Goal: Task Accomplishment & Management: Manage account settings

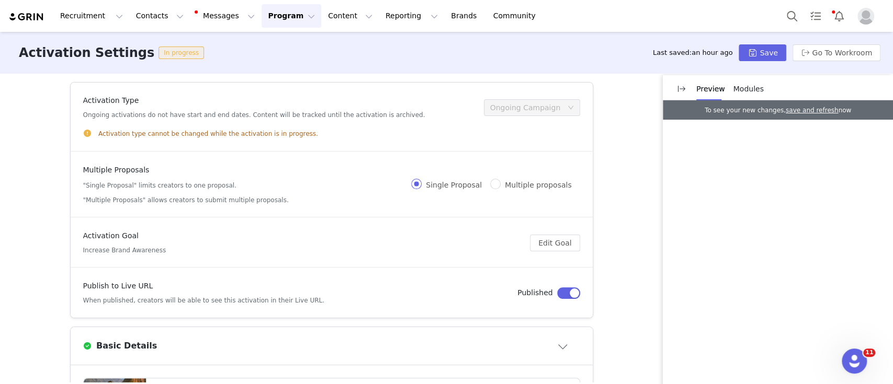
scroll to position [66, 0]
click at [265, 17] on button "Program Program" at bounding box center [291, 16] width 60 height 24
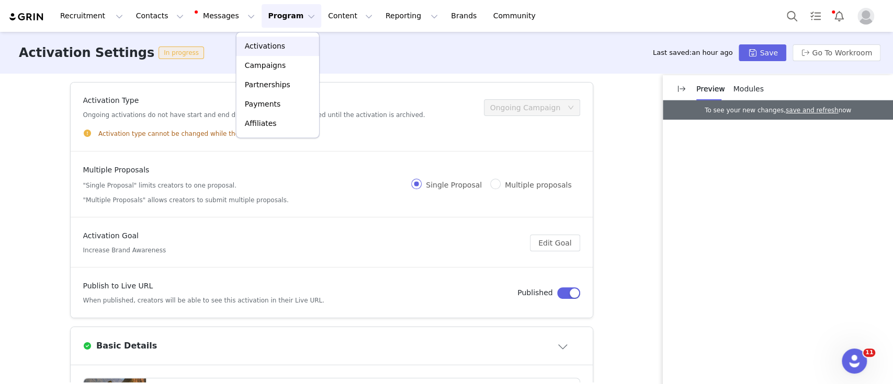
click at [283, 48] on div "Activations" at bounding box center [278, 46] width 70 height 11
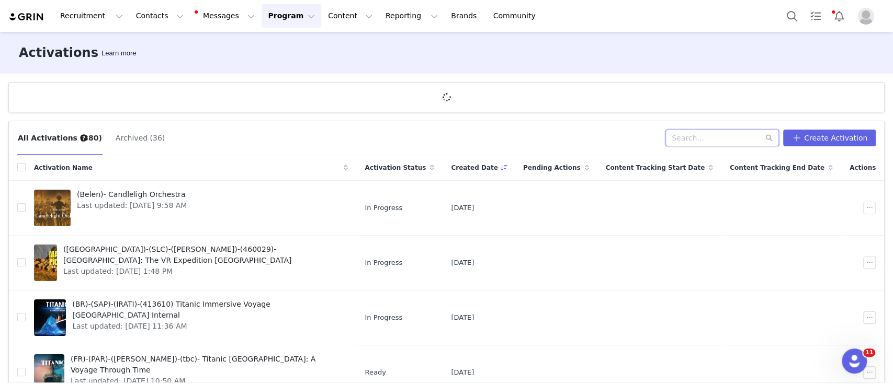
click at [725, 140] on input "text" at bounding box center [721, 138] width 113 height 17
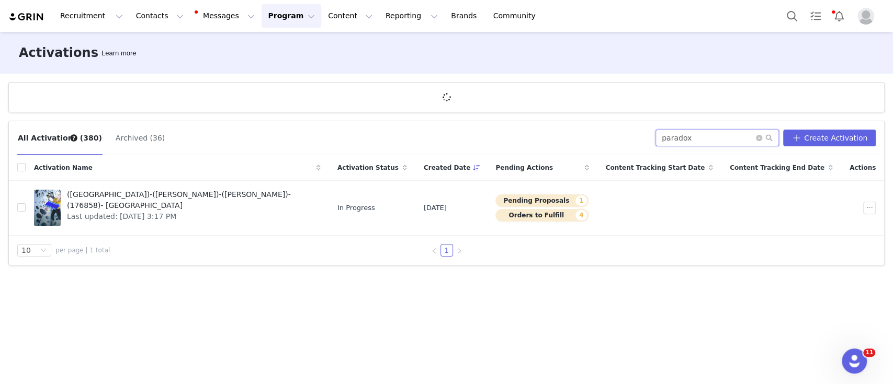
type input "paradox"
click at [145, 211] on span "Last updated: [DATE] 3:17 PM" at bounding box center [190, 216] width 247 height 11
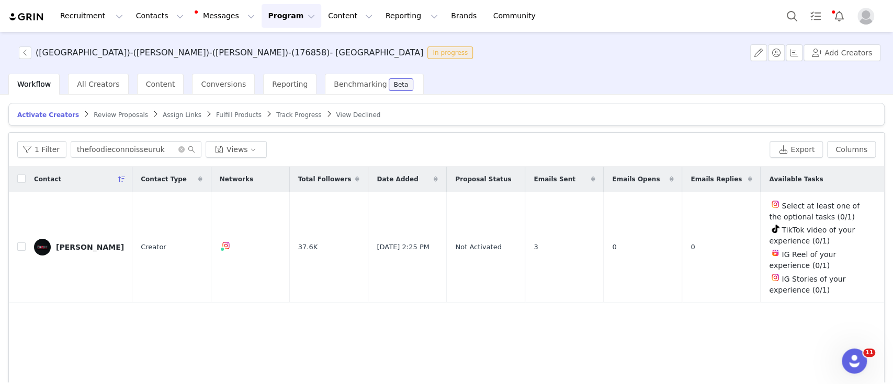
click at [276, 111] on span "Track Progress" at bounding box center [298, 114] width 45 height 7
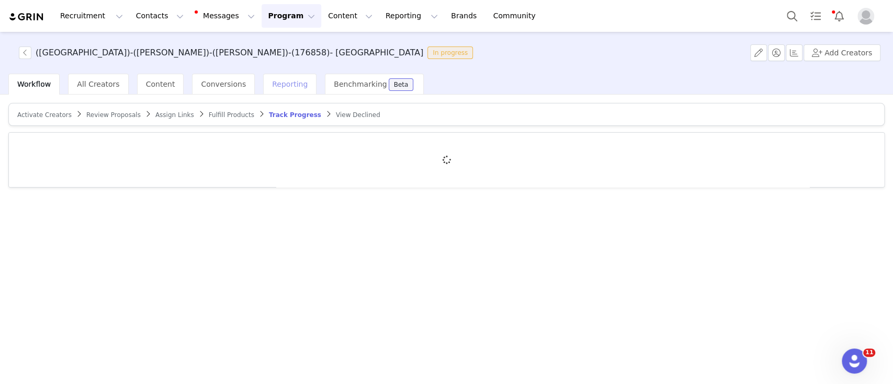
click at [272, 85] on span "Reporting" at bounding box center [290, 84] width 36 height 8
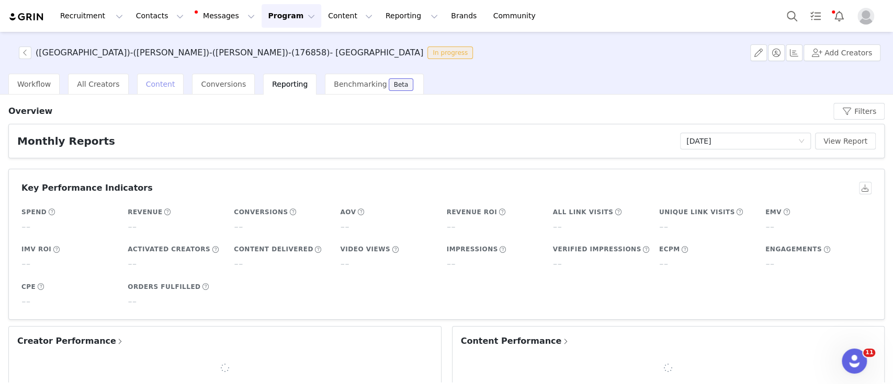
click at [146, 89] on div "Content" at bounding box center [160, 84] width 47 height 21
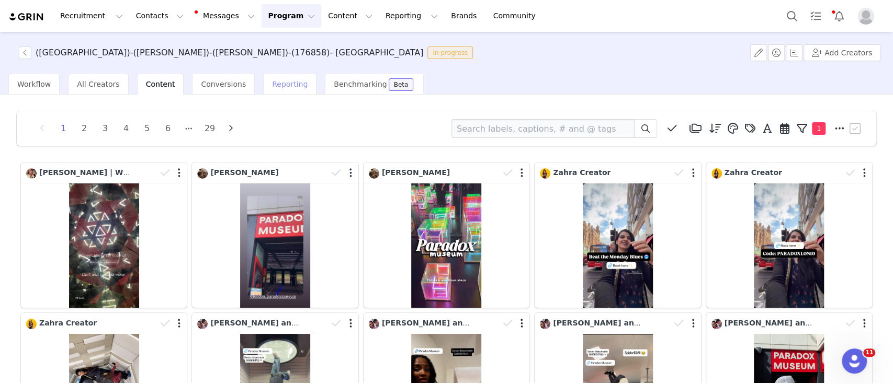
click at [272, 87] on span "Reporting" at bounding box center [290, 84] width 36 height 8
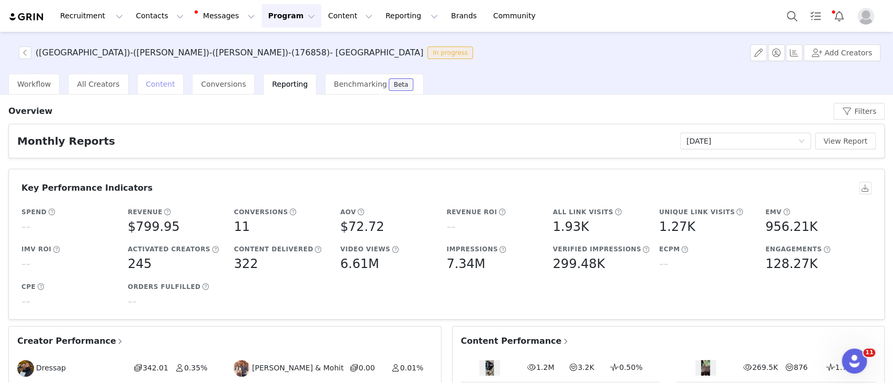
click at [154, 84] on span "Content" at bounding box center [160, 84] width 29 height 8
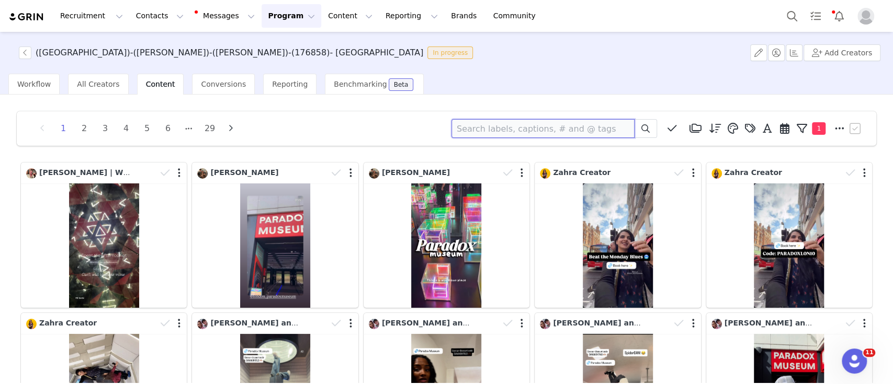
click at [461, 134] on input at bounding box center [542, 128] width 183 height 19
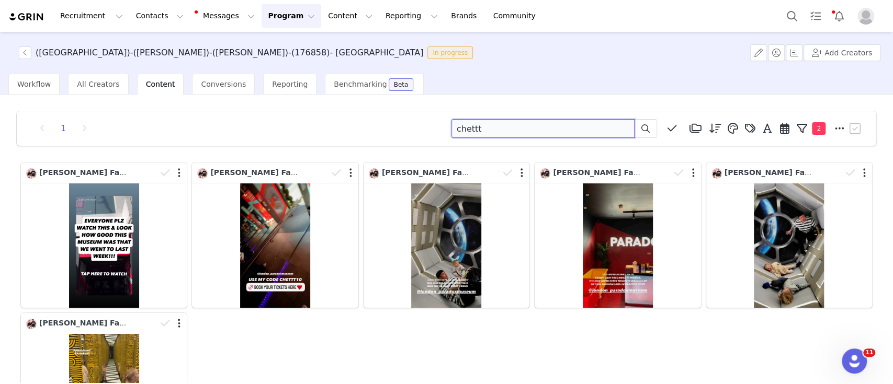
drag, startPoint x: 483, startPoint y: 128, endPoint x: 403, endPoint y: 126, distance: 79.5
click at [403, 126] on div "1 chettt Media Library (13) HERO Organic only (0) Queen's Ball Paid & Organic (…" at bounding box center [446, 128] width 834 height 19
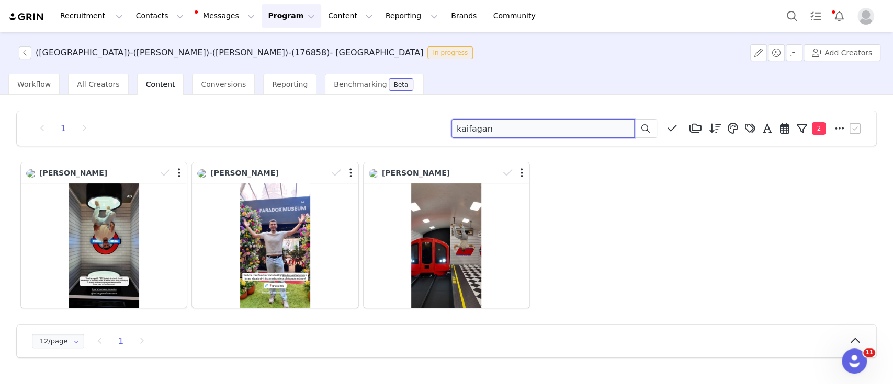
drag, startPoint x: 513, startPoint y: 122, endPoint x: 427, endPoint y: 128, distance: 86.5
click at [427, 128] on div "1 kaifagan Media Library (13) HERO Organic only (0) Queen's Ball Paid & Organic…" at bounding box center [446, 128] width 834 height 19
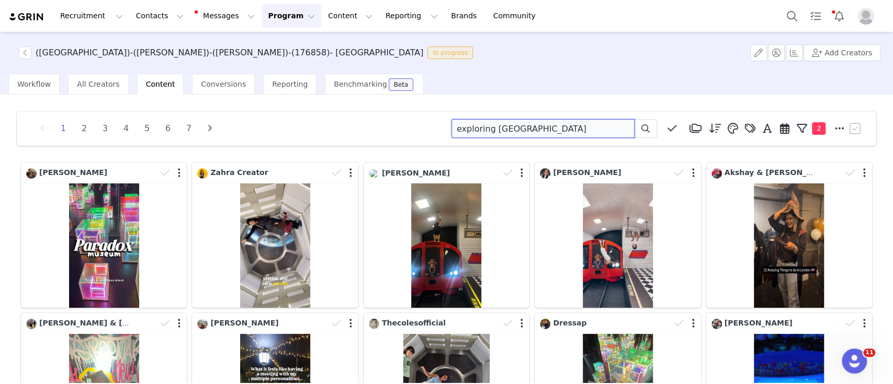
drag, startPoint x: 533, startPoint y: 132, endPoint x: 412, endPoint y: 128, distance: 121.4
click at [412, 128] on div "1 2 3 4 5 6 7 exploring london Media Library (13) HERO Organic only (0) Queen's…" at bounding box center [446, 128] width 834 height 19
paste input "thecolesfamily"
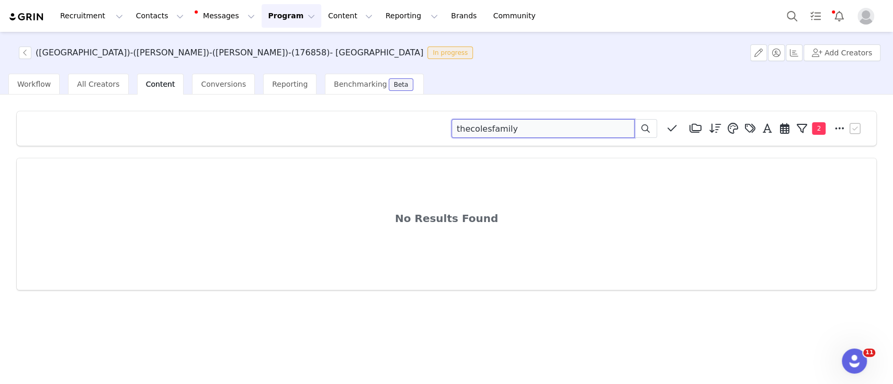
drag, startPoint x: 519, startPoint y: 130, endPoint x: 434, endPoint y: 130, distance: 85.2
click at [434, 130] on div "thecolesfamily Media Library (13) HERO Organic only (0) Queen's Ball Paid & Org…" at bounding box center [446, 128] width 834 height 19
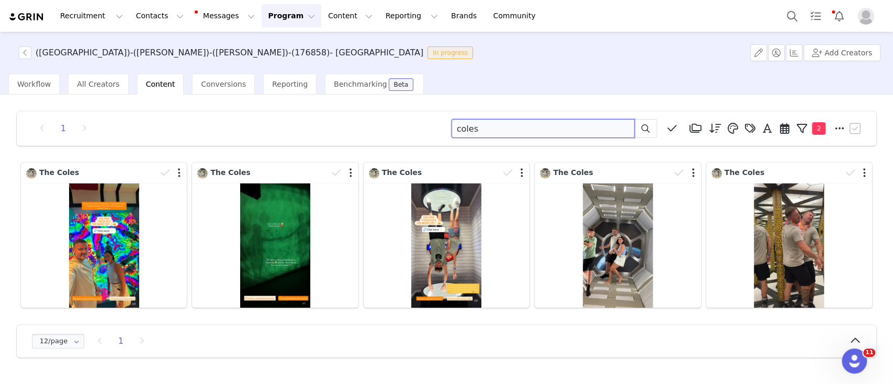
drag, startPoint x: 490, startPoint y: 132, endPoint x: 410, endPoint y: 133, distance: 79.5
click at [410, 133] on div "1 coles Media Library (13) HERO Organic only (0) Queen's Ball Paid & Organic (0…" at bounding box center [446, 128] width 834 height 19
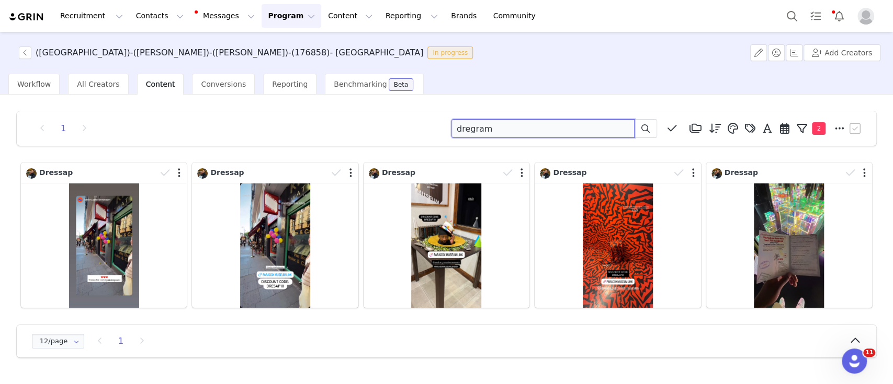
drag, startPoint x: 508, startPoint y: 131, endPoint x: 406, endPoint y: 128, distance: 102.0
click at [406, 128] on div "1 dregram Media Library (13) HERO Organic only (0) Queen's Ball Paid & Organic …" at bounding box center [446, 128] width 834 height 19
paste input "anandkita"
type input "danandkita"
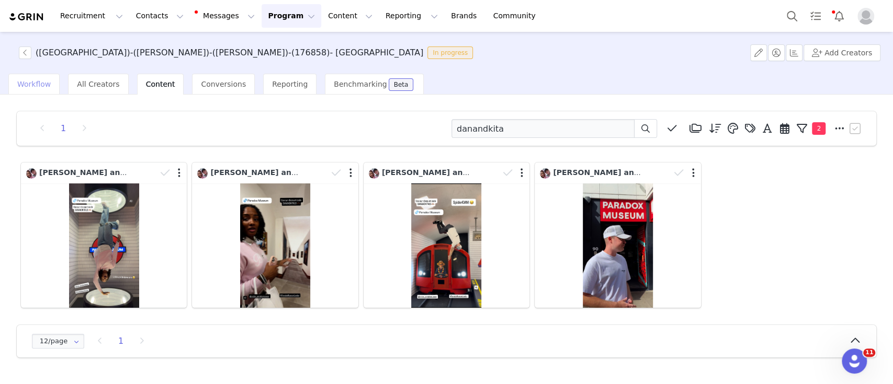
click at [39, 82] on span "Workflow" at bounding box center [33, 84] width 33 height 8
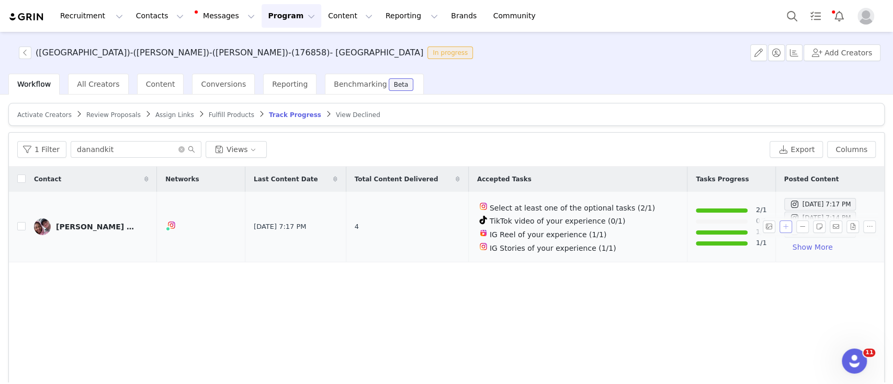
click at [779, 224] on button "button" at bounding box center [785, 227] width 13 height 13
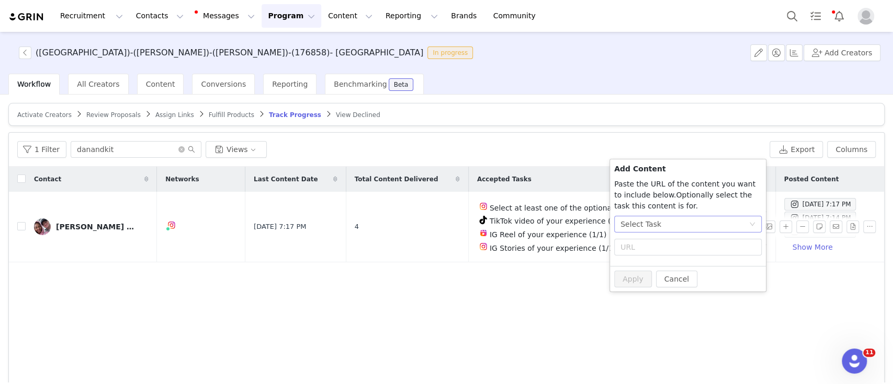
click at [674, 228] on div "Select Task" at bounding box center [684, 225] width 128 height 16
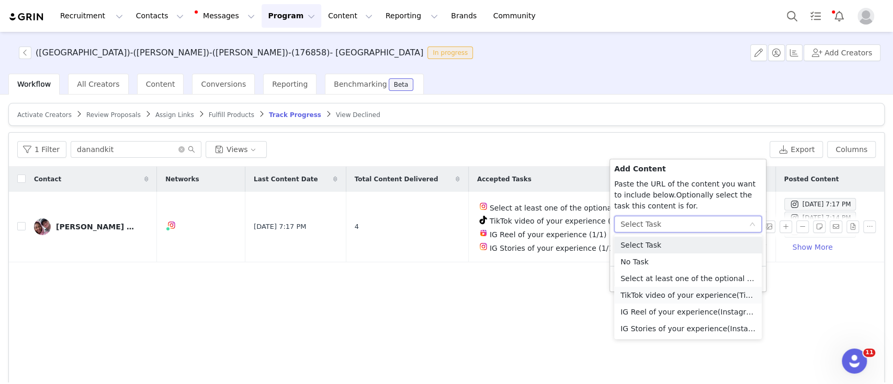
click at [673, 289] on li "TikTok video of your experience (TikTok)" at bounding box center [687, 295] width 147 height 17
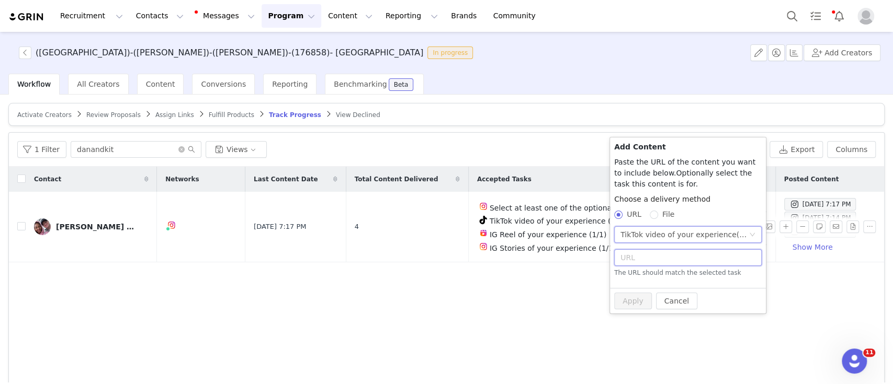
click at [646, 262] on input "text" at bounding box center [687, 257] width 147 height 17
paste input "[URL][DOMAIN_NAME]"
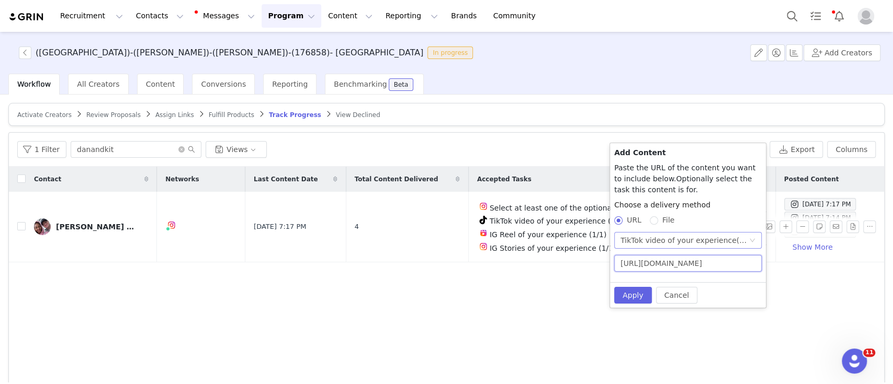
scroll to position [0, 105]
type input "[URL][DOMAIN_NAME]"
click at [631, 294] on button "Apply" at bounding box center [633, 295] width 38 height 17
click at [643, 240] on div "TikTok video of your experience (TikTok)" at bounding box center [684, 241] width 128 height 16
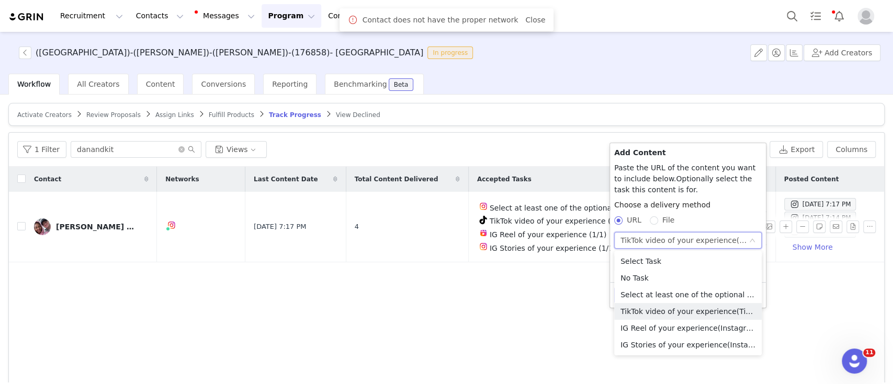
click at [647, 257] on li "Select Task" at bounding box center [687, 261] width 147 height 17
click at [643, 278] on li "No Task" at bounding box center [687, 278] width 147 height 17
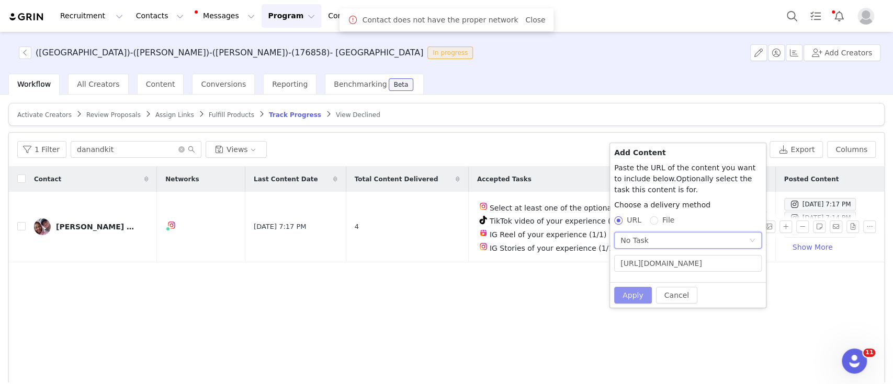
click at [626, 292] on button "Apply" at bounding box center [633, 295] width 38 height 17
click at [472, 319] on div "Contact Networks Last Content Date Total Content Delivered Accepted Tasks Tasks…" at bounding box center [446, 291] width 875 height 249
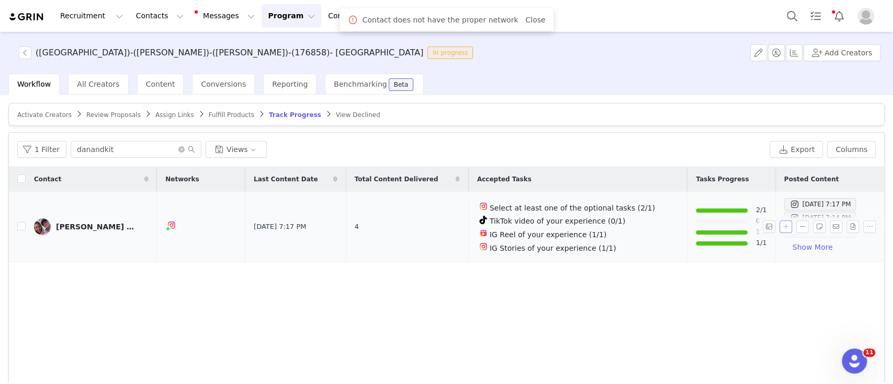
click at [779, 224] on button "button" at bounding box center [785, 227] width 13 height 13
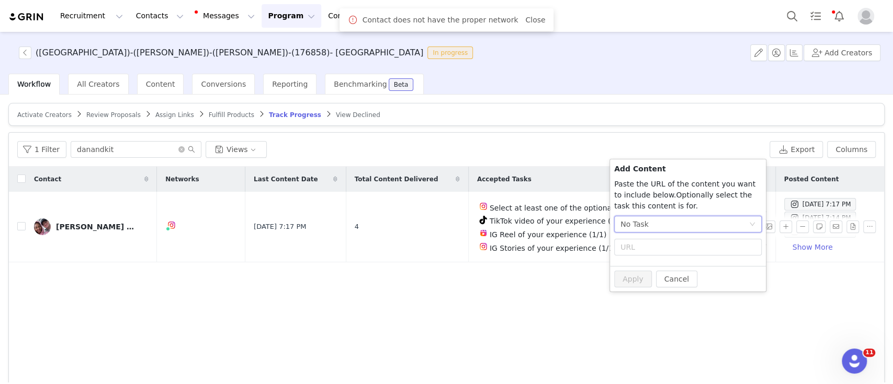
click at [676, 225] on div "No Task" at bounding box center [684, 225] width 128 height 16
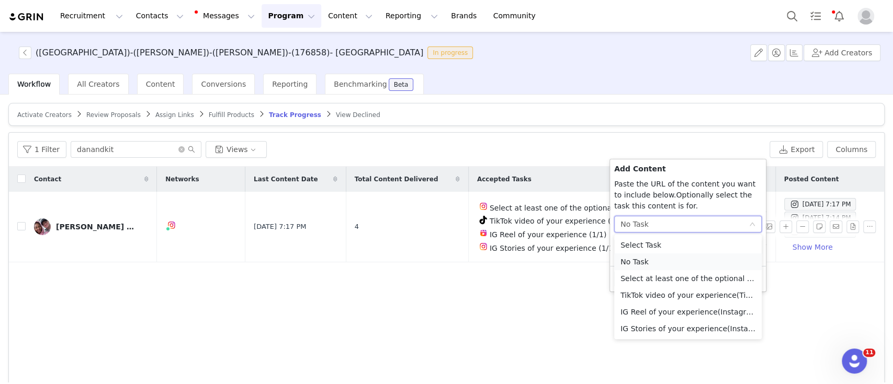
click at [648, 263] on li "No Task" at bounding box center [687, 262] width 147 height 17
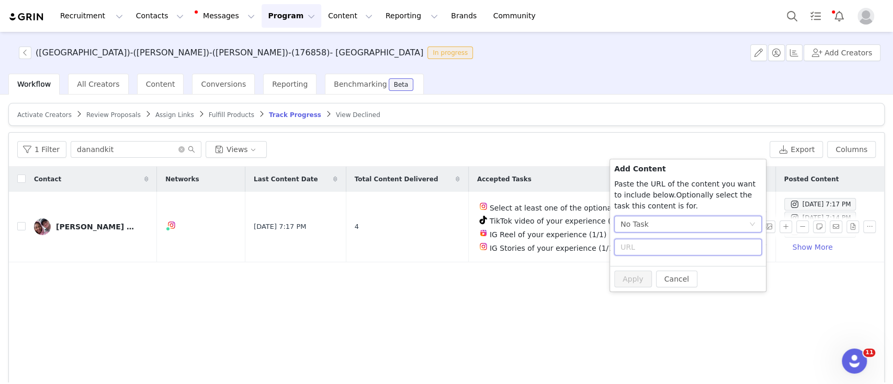
click at [632, 244] on input "text" at bounding box center [687, 247] width 147 height 17
paste input "text"
click at [634, 249] on input "text" at bounding box center [687, 247] width 147 height 17
click at [651, 223] on div "No Task" at bounding box center [684, 225] width 128 height 16
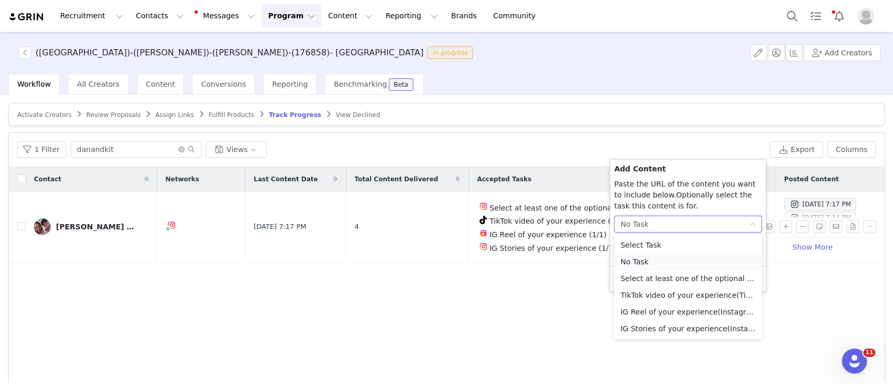
click at [655, 261] on li "No Task" at bounding box center [687, 262] width 147 height 17
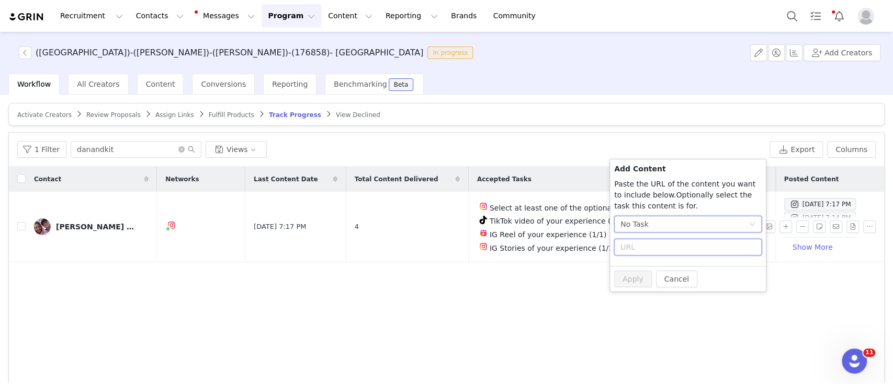
click at [634, 249] on input "text" at bounding box center [687, 247] width 147 height 17
paste input "text"
click at [483, 328] on div "Contact Networks Last Content Date Total Content Delivered Accepted Tasks Tasks…" at bounding box center [446, 291] width 875 height 249
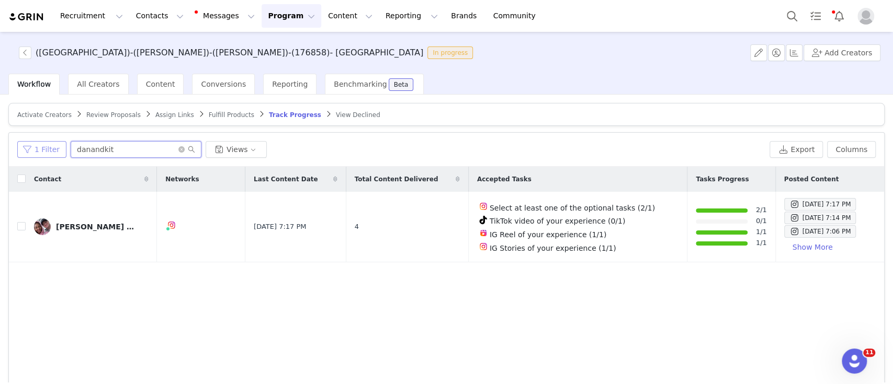
drag, startPoint x: 117, startPoint y: 147, endPoint x: 33, endPoint y: 145, distance: 83.7
click at [33, 145] on div "1 Filter danandkit Views" at bounding box center [391, 149] width 748 height 17
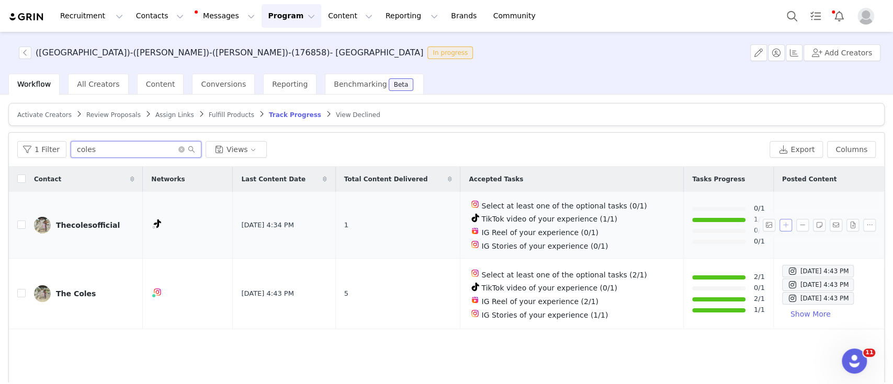
type input "coles"
click at [779, 224] on button "button" at bounding box center [785, 225] width 13 height 13
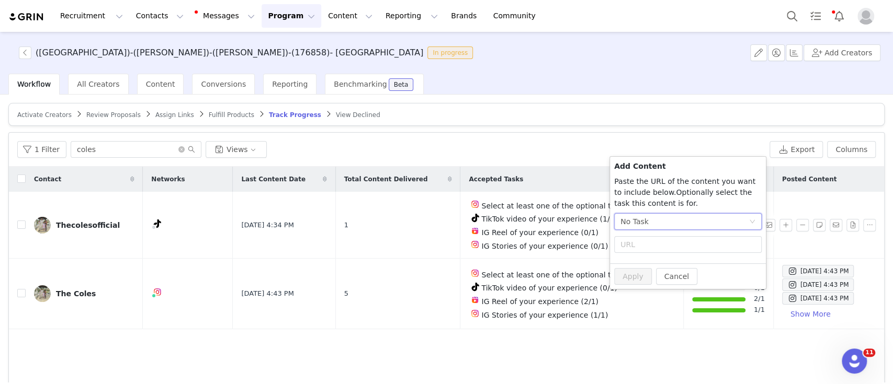
click at [724, 220] on div "No Task" at bounding box center [684, 222] width 128 height 16
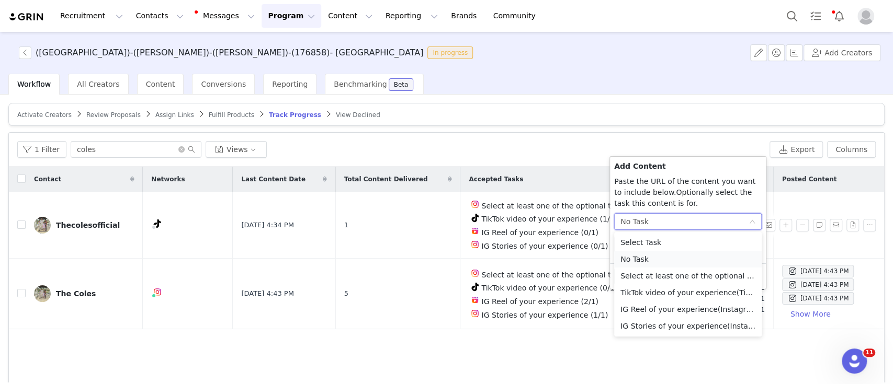
click at [657, 265] on li "No Task" at bounding box center [687, 259] width 147 height 17
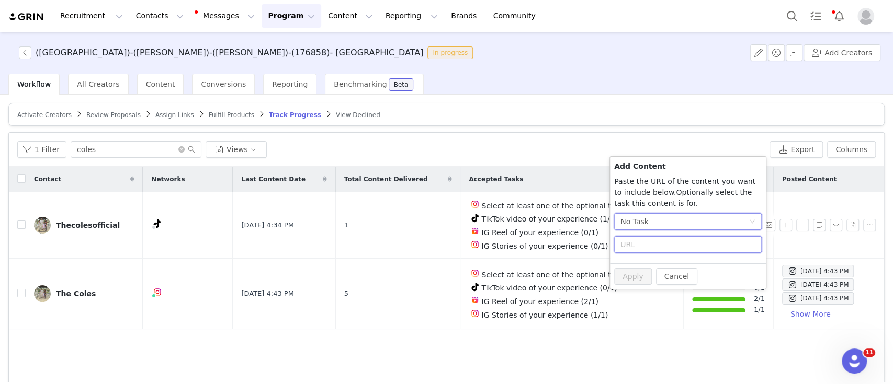
click at [632, 246] on input "text" at bounding box center [687, 244] width 147 height 17
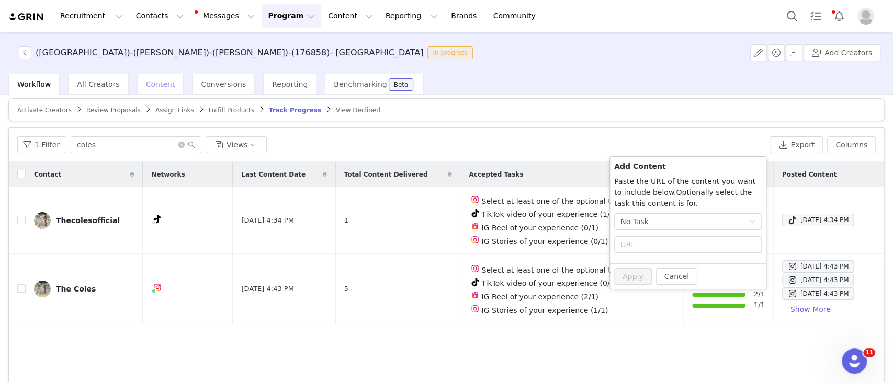
click at [159, 82] on span "Content" at bounding box center [160, 84] width 29 height 8
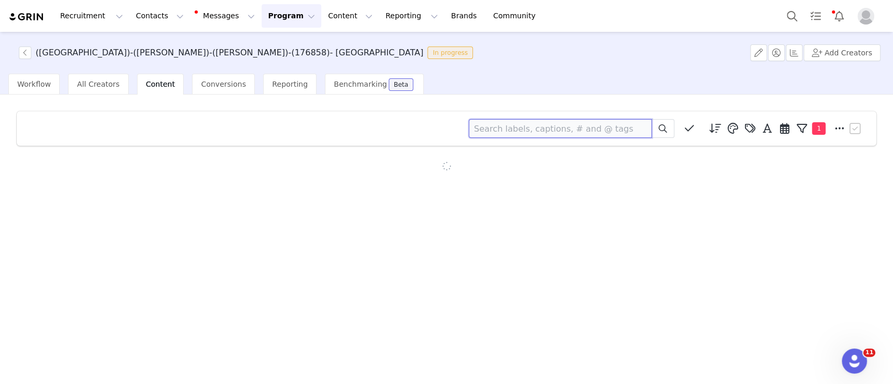
click at [531, 127] on input at bounding box center [560, 128] width 183 height 19
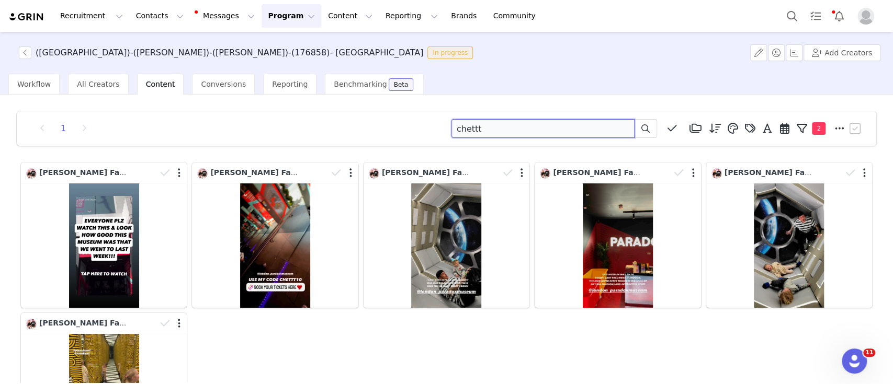
drag, startPoint x: 473, startPoint y: 124, endPoint x: 394, endPoint y: 128, distance: 79.1
click at [394, 128] on div "1 chettt Media Library (13) HERO Organic only (0) Queen's Ball Paid & Organic (…" at bounding box center [446, 128] width 834 height 19
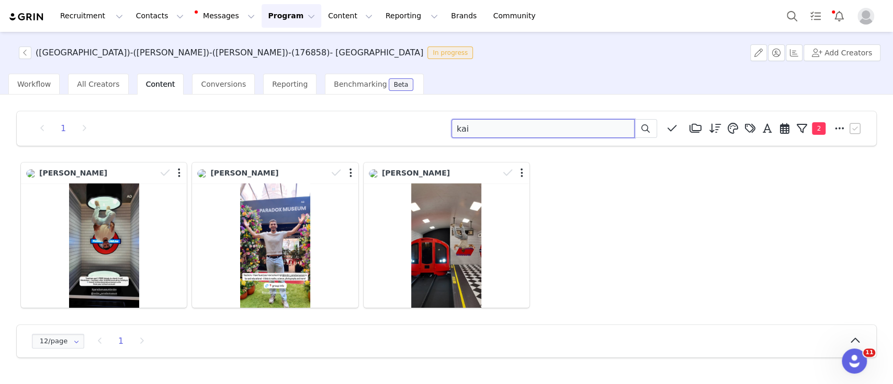
drag, startPoint x: 475, startPoint y: 133, endPoint x: 413, endPoint y: 133, distance: 62.2
click at [413, 133] on div "1 kai Media Library (13) HERO Organic only (0) Queen's Ball Paid & Organic (0) …" at bounding box center [446, 128] width 834 height 19
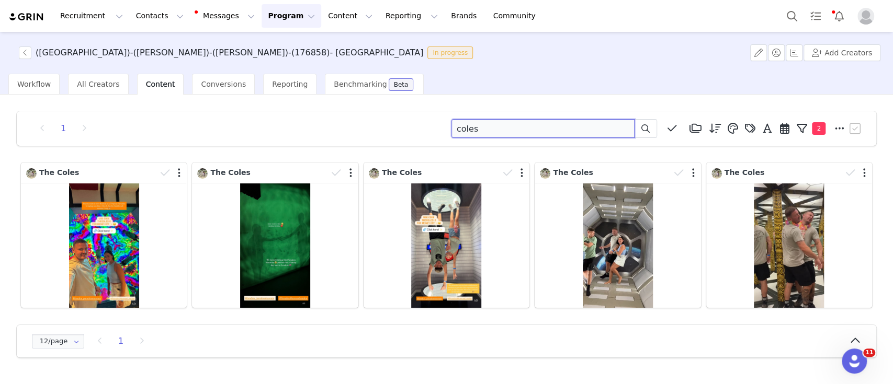
drag, startPoint x: 485, startPoint y: 132, endPoint x: 357, endPoint y: 126, distance: 128.8
click at [357, 126] on div "1 coles Media Library (13) HERO Organic only (0) Queen's Ball Paid & Organic (0…" at bounding box center [446, 128] width 834 height 19
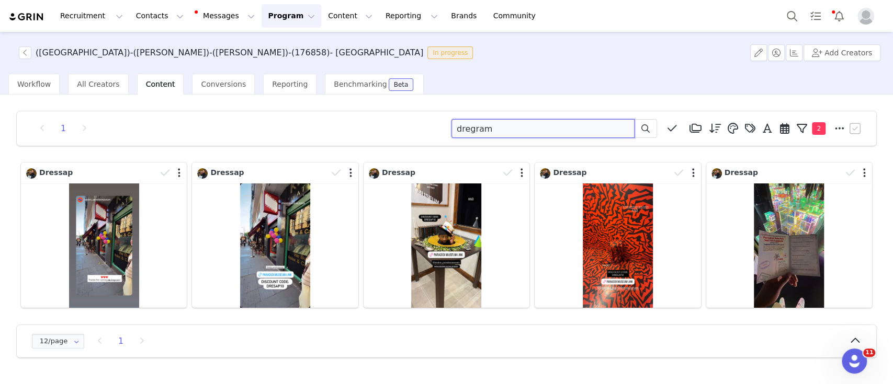
drag, startPoint x: 503, startPoint y: 130, endPoint x: 404, endPoint y: 126, distance: 99.0
click at [404, 126] on div "1 dregram Media Library (13) HERO Organic only (0) Queen's Ball Paid & Organic …" at bounding box center [446, 128] width 834 height 19
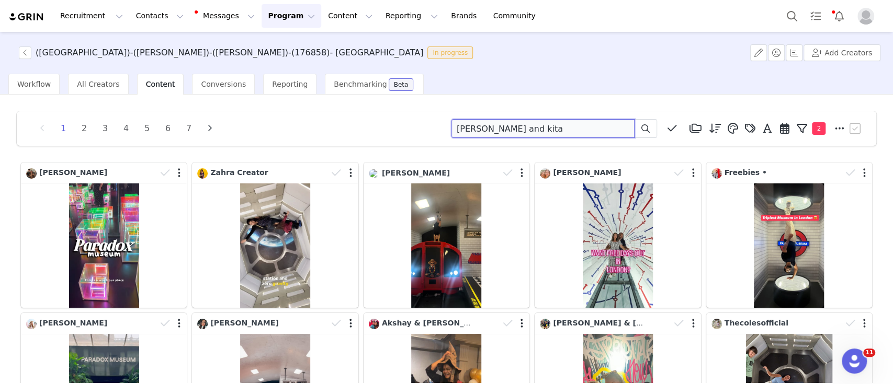
scroll to position [7, 0]
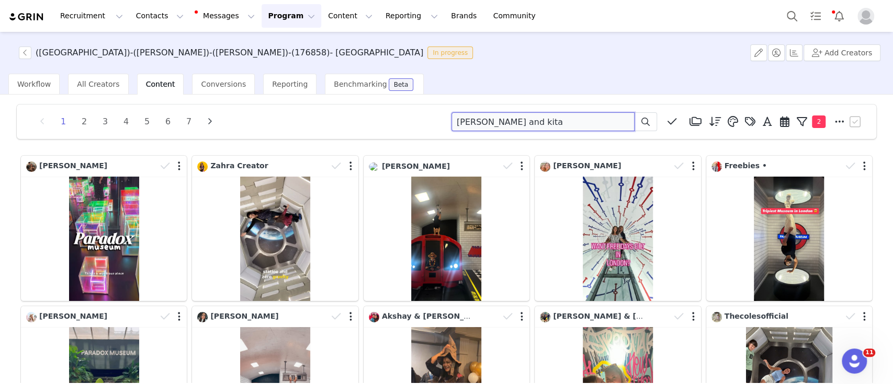
click at [477, 123] on input "[PERSON_NAME] and kita" at bounding box center [542, 121] width 183 height 19
click at [477, 123] on input "danandkita" at bounding box center [542, 121] width 183 height 19
type input "danandkita"
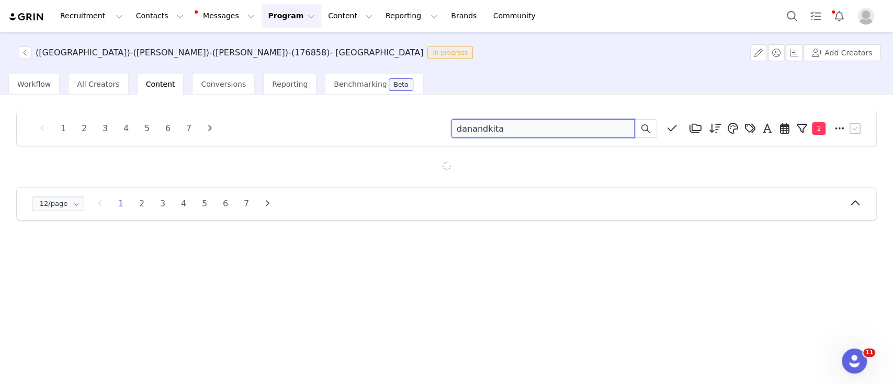
scroll to position [0, 0]
